Goal: Check status

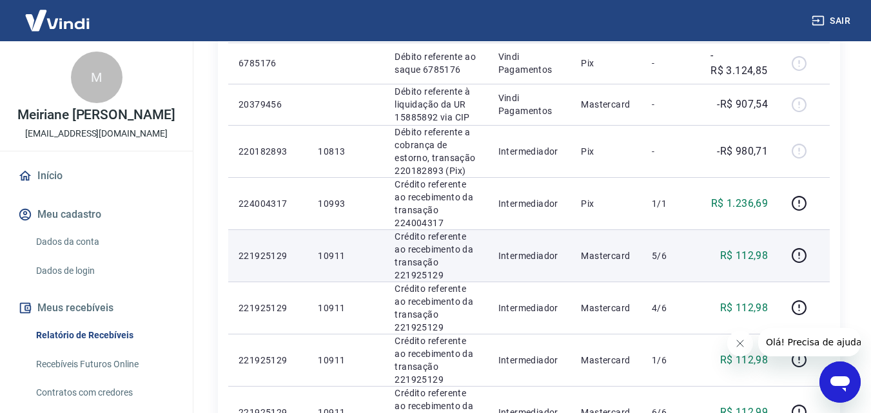
scroll to position [322, 0]
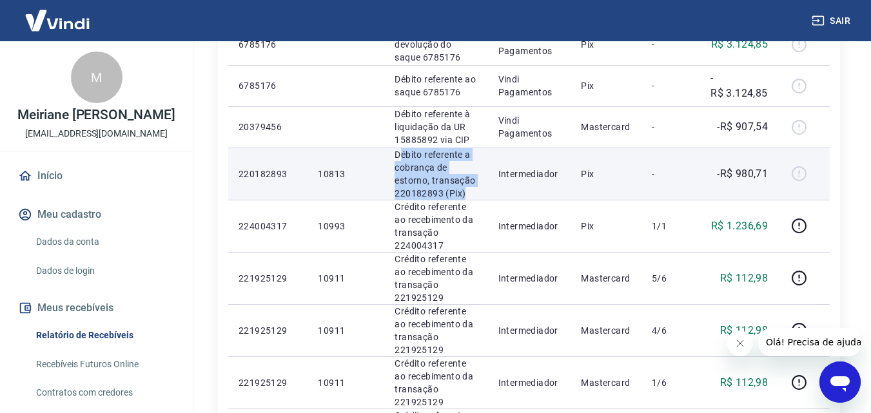
drag, startPoint x: 402, startPoint y: 153, endPoint x: 487, endPoint y: 196, distance: 94.6
click at [487, 196] on td "Débito referente a cobrança de estorno, transação 220182893 (Pix)" at bounding box center [435, 174] width 103 height 52
click at [487, 193] on td "Débito referente a cobrança de estorno, transação 220182893 (Pix)" at bounding box center [435, 174] width 103 height 52
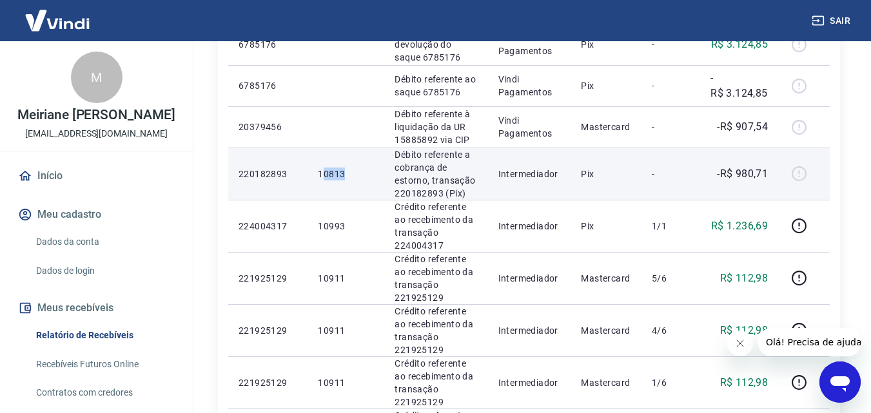
drag, startPoint x: 324, startPoint y: 175, endPoint x: 346, endPoint y: 175, distance: 21.9
click at [362, 175] on p "10813" at bounding box center [346, 174] width 56 height 13
click at [318, 175] on p "10813" at bounding box center [346, 174] width 56 height 13
drag, startPoint x: 315, startPoint y: 175, endPoint x: 349, endPoint y: 175, distance: 34.2
click at [349, 175] on td "10813" at bounding box center [346, 174] width 77 height 52
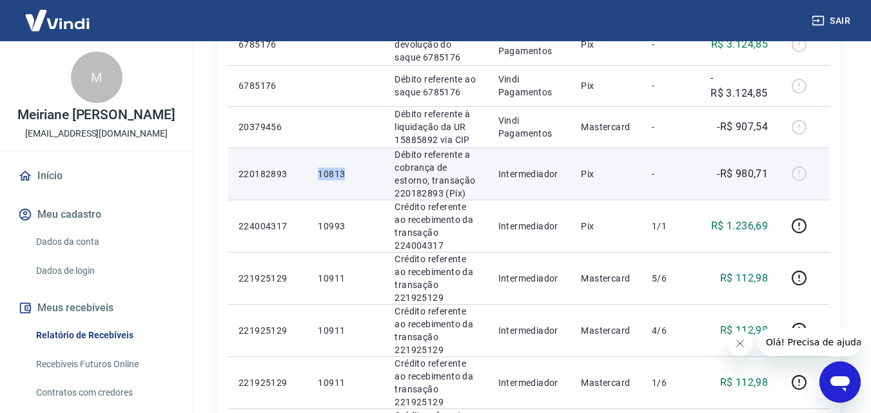
copy p "10813"
